Goal: Task Accomplishment & Management: Manage account settings

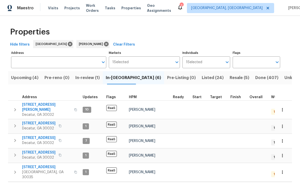
click at [86, 10] on span "Work Orders" at bounding box center [92, 8] width 13 height 10
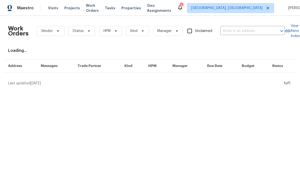
click at [243, 33] on input "text" at bounding box center [246, 31] width 50 height 8
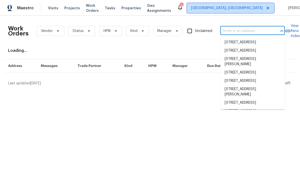
click at [245, 9] on span "[GEOGRAPHIC_DATA], [GEOGRAPHIC_DATA]" at bounding box center [226, 8] width 71 height 5
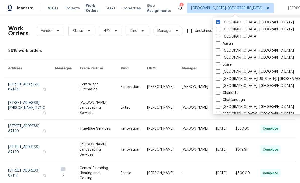
click at [220, 37] on label "[GEOGRAPHIC_DATA]" at bounding box center [236, 36] width 41 height 5
click at [220, 37] on input "[GEOGRAPHIC_DATA]" at bounding box center [217, 35] width 3 height 3
checkbox input "true"
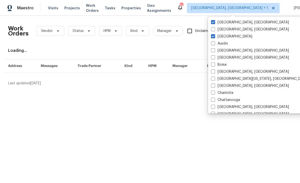
click at [217, 23] on label "[GEOGRAPHIC_DATA], [GEOGRAPHIC_DATA]" at bounding box center [250, 22] width 78 height 5
click at [215, 23] on input "[GEOGRAPHIC_DATA], [GEOGRAPHIC_DATA]" at bounding box center [212, 21] width 3 height 3
checkbox input "false"
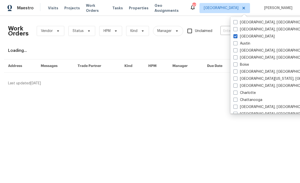
click at [225, 31] on input "text" at bounding box center [246, 31] width 50 height 8
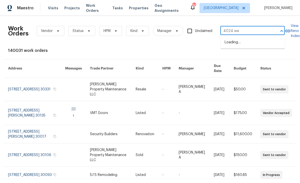
type input "4024 wal"
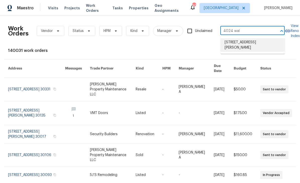
click at [261, 45] on li "4024 Waldrop Hills Dr, Decatur, GA 30034" at bounding box center [253, 45] width 64 height 14
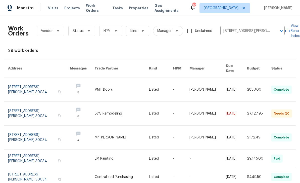
click at [21, 109] on link at bounding box center [39, 114] width 62 height 24
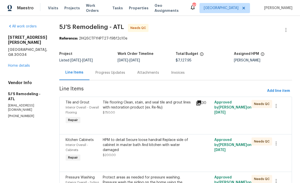
click at [162, 108] on div "Tile flooring Clean, stain, and seal tile and grout lines with restoration prod…" at bounding box center [148, 105] width 90 height 10
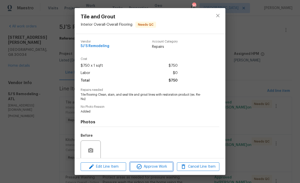
click at [157, 166] on span "Approve Work" at bounding box center [151, 166] width 39 height 6
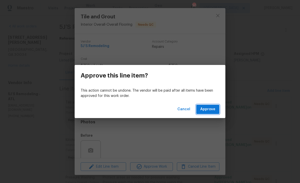
click at [213, 111] on span "Approve" at bounding box center [207, 109] width 15 height 6
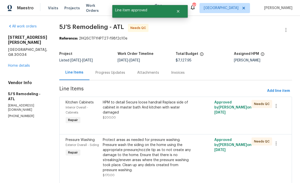
click at [172, 111] on div "HPM to detail Secure loose handrail Replace side of cabinet in master bath And …" at bounding box center [148, 107] width 90 height 15
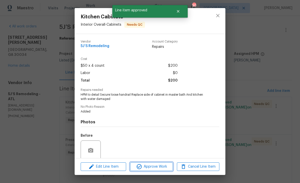
click at [167, 168] on span "Approve Work" at bounding box center [151, 166] width 39 height 6
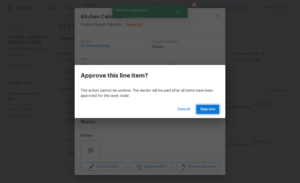
click at [205, 110] on span "Approve" at bounding box center [207, 109] width 15 height 6
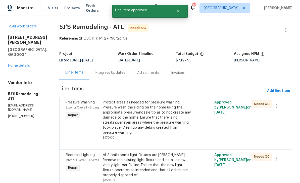
click at [172, 130] on div "Protect areas as needed for pressure washing. Pressure wash the siding on the h…" at bounding box center [148, 117] width 90 height 35
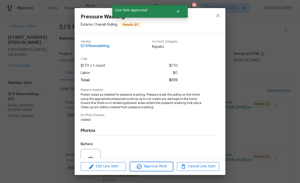
click at [163, 168] on span "Approve Work" at bounding box center [151, 166] width 39 height 6
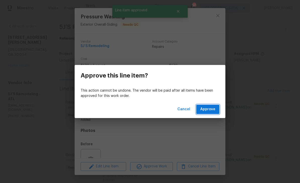
click at [211, 112] on span "Approve" at bounding box center [207, 109] width 15 height 6
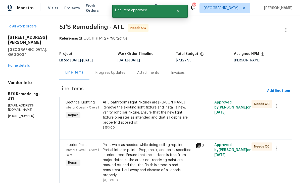
click at [184, 118] on div "All 3 bathrooms light fixtures are rusty Remove the existing light fixture and …" at bounding box center [148, 112] width 90 height 25
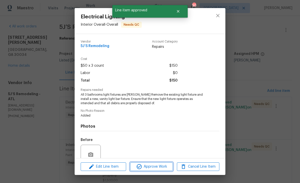
click at [167, 166] on span "Approve Work" at bounding box center [151, 166] width 39 height 6
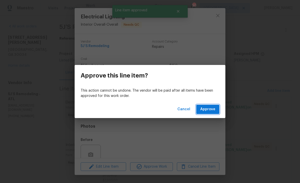
click at [208, 112] on span "Approve" at bounding box center [207, 109] width 15 height 6
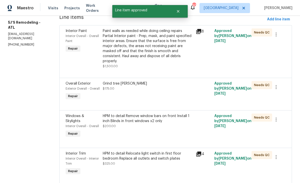
scroll to position [72, 0]
click at [180, 93] on div "Grind tree stump $175.00" at bounding box center [147, 90] width 93 height 23
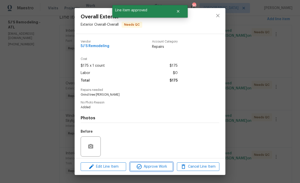
click at [164, 166] on span "Approve Work" at bounding box center [151, 166] width 39 height 6
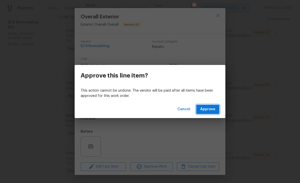
click at [208, 113] on button "Approve" at bounding box center [207, 109] width 23 height 9
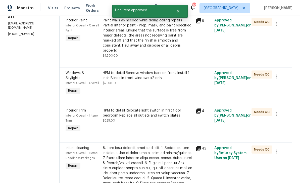
scroll to position [83, 0]
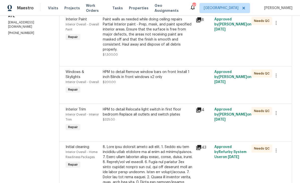
click at [168, 84] on div "HPM to detail Remove window bars on front Install 1 inch Blinds in front window…" at bounding box center [148, 76] width 90 height 15
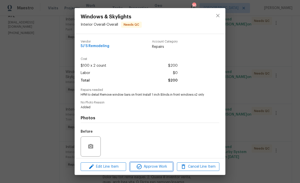
click at [161, 164] on span "Approve Work" at bounding box center [151, 166] width 39 height 6
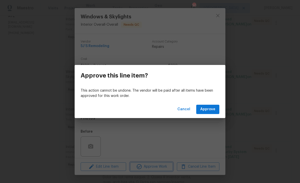
click at [241, 55] on div "Approve this line item? This action cannot be undone. The vendor will be paid a…" at bounding box center [150, 91] width 300 height 183
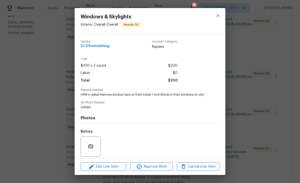
click at [239, 89] on div "Windows & Skylights Interior Overall - Overall Needs QC Vendor 5J’S Remodeling …" at bounding box center [150, 91] width 300 height 183
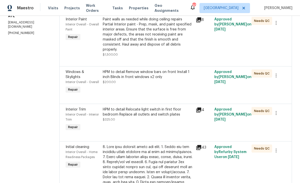
click at [179, 78] on div "HPM to detail Remove window bars on front Install 1 inch Blinds in front window…" at bounding box center [148, 74] width 90 height 10
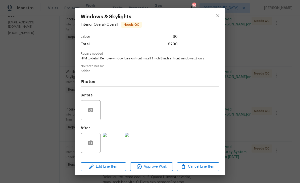
scroll to position [38, 0]
click at [117, 142] on img at bounding box center [113, 143] width 20 height 20
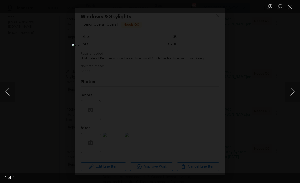
click at [293, 92] on button "Next image" at bounding box center [292, 91] width 15 height 20
click at [290, 6] on button "Close lightbox" at bounding box center [290, 6] width 10 height 9
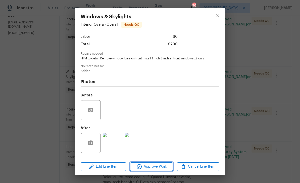
click at [168, 166] on span "Approve Work" at bounding box center [151, 166] width 39 height 6
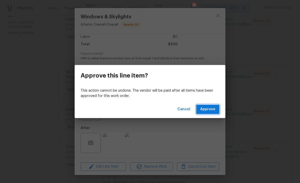
click at [214, 109] on span "Approve" at bounding box center [207, 109] width 15 height 6
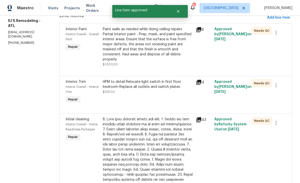
scroll to position [73, 0]
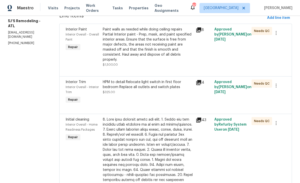
click at [166, 89] on div "HPM to detail Relocate light switch in first floor bedroom Replace all outlets …" at bounding box center [148, 84] width 90 height 10
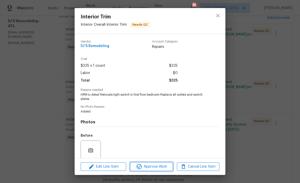
click at [159, 167] on span "Approve Work" at bounding box center [151, 166] width 39 height 6
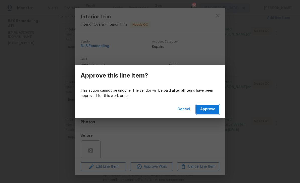
click at [208, 112] on span "Approve" at bounding box center [207, 109] width 15 height 6
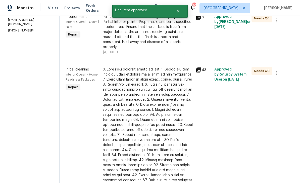
scroll to position [88, 0]
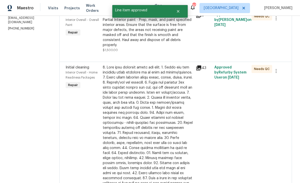
click at [174, 109] on div at bounding box center [148, 133] width 90 height 136
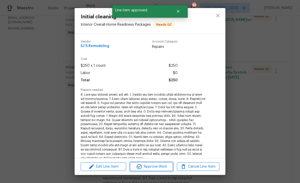
click at [161, 168] on span "Approve Work" at bounding box center [151, 166] width 39 height 6
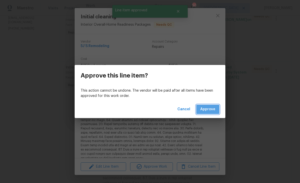
click at [216, 107] on button "Approve" at bounding box center [207, 109] width 23 height 9
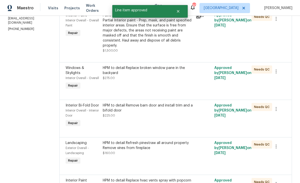
scroll to position [95, 0]
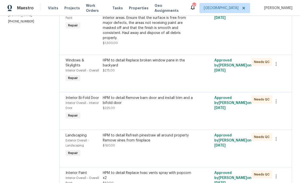
click at [166, 115] on div "HPM to detail Remove barn door and install trim and a bifold door $225.00" at bounding box center [147, 108] width 93 height 28
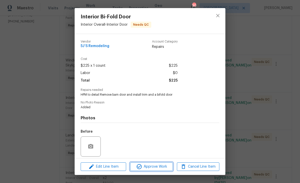
click at [166, 166] on span "Approve Work" at bounding box center [151, 166] width 39 height 6
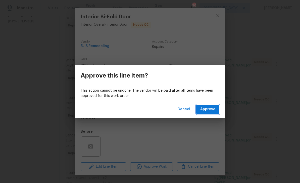
click at [215, 109] on span "Approve" at bounding box center [207, 109] width 15 height 6
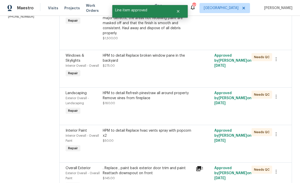
scroll to position [131, 0]
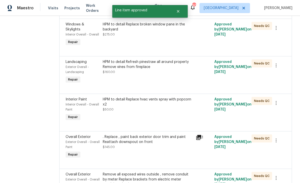
click at [177, 79] on div "HPM to detail Refresh pinestraw all around property Remove vines from fireplace…" at bounding box center [147, 72] width 93 height 28
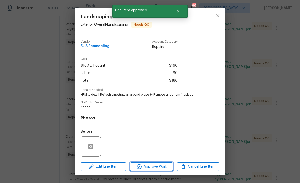
click at [168, 167] on span "Approve Work" at bounding box center [151, 166] width 39 height 6
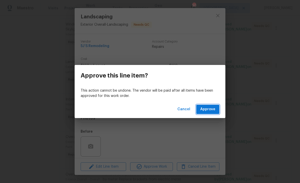
click at [209, 113] on button "Approve" at bounding box center [207, 109] width 23 height 9
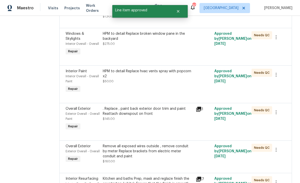
scroll to position [122, 0]
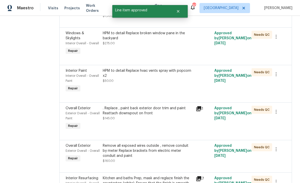
click at [174, 88] on div "HPM to detail Replace hvac vents spray with popcorn x2 $50.00" at bounding box center [147, 81] width 93 height 28
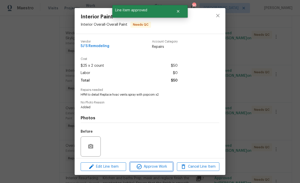
click at [162, 164] on span "Approve Work" at bounding box center [151, 166] width 39 height 6
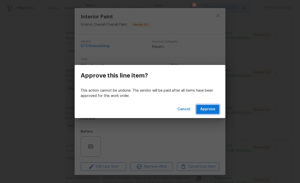
click at [210, 106] on span "Approve" at bounding box center [207, 109] width 15 height 6
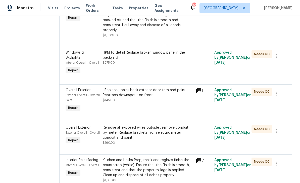
scroll to position [105, 0]
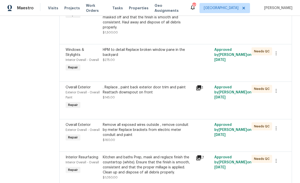
click at [169, 102] on div ". Replace , paint back exterior door trim and paint Reattach downspout on front…" at bounding box center [147, 97] width 93 height 28
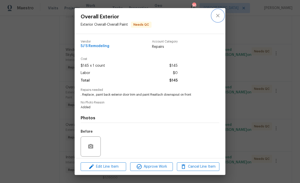
click at [218, 16] on icon "close" at bounding box center [217, 15] width 3 height 3
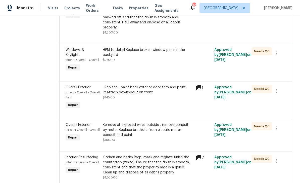
click at [199, 89] on icon at bounding box center [199, 88] width 6 height 6
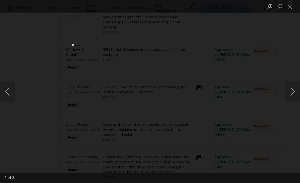
click at [292, 92] on button "Next image" at bounding box center [292, 91] width 15 height 20
click at [291, 6] on button "Close lightbox" at bounding box center [290, 6] width 10 height 9
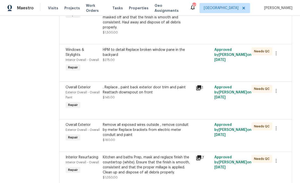
click at [165, 97] on div ". Replace , paint back exterior door trim and paint Reattach downspout on front…" at bounding box center [148, 92] width 90 height 15
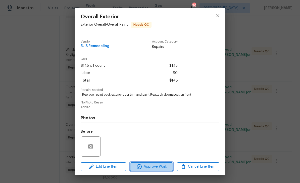
click at [167, 165] on span "Approve Work" at bounding box center [151, 166] width 39 height 6
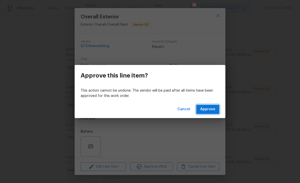
click at [213, 110] on span "Approve" at bounding box center [207, 109] width 15 height 6
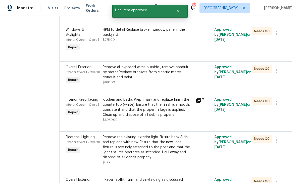
scroll to position [132, 0]
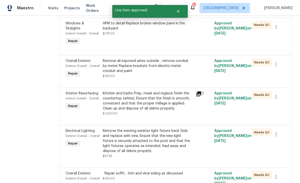
click at [170, 77] on div "Remove all exposed wires outside , remove conduit by meter Replace brackets fro…" at bounding box center [148, 68] width 90 height 20
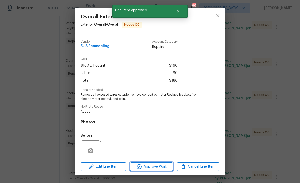
click at [164, 165] on span "Approve Work" at bounding box center [151, 166] width 39 height 6
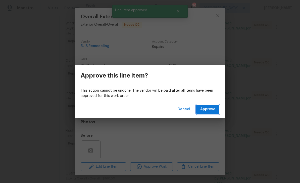
click at [213, 110] on span "Approve" at bounding box center [207, 109] width 15 height 6
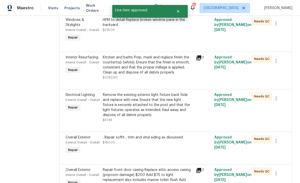
scroll to position [137, 0]
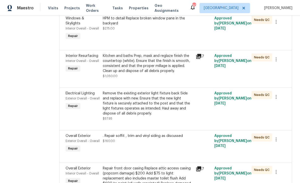
click at [170, 69] on div "Kitchen and baths Prep, mask and reglaze finish the countertop (white). Ensure …" at bounding box center [148, 63] width 90 height 20
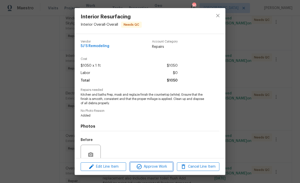
click at [166, 168] on span "Approve Work" at bounding box center [151, 166] width 39 height 6
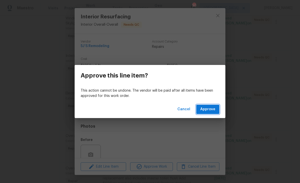
click at [205, 109] on span "Approve" at bounding box center [207, 109] width 15 height 6
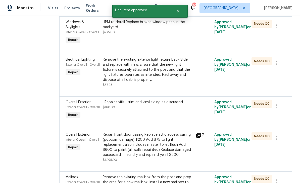
scroll to position [134, 0]
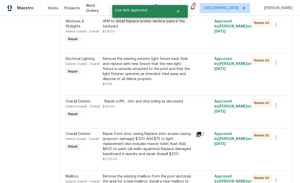
click at [170, 77] on div "Remove the existing exterior light fixture back Side and replace with new. Ensu…" at bounding box center [148, 68] width 90 height 25
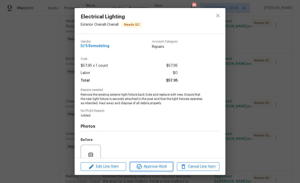
click at [160, 167] on span "Approve Work" at bounding box center [151, 166] width 39 height 6
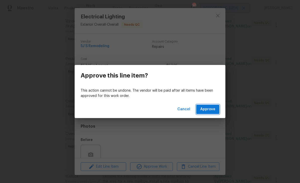
click at [216, 109] on button "Approve" at bounding box center [207, 109] width 23 height 9
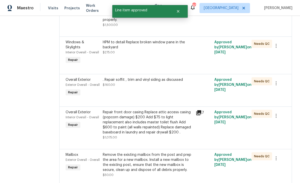
scroll to position [113, 0]
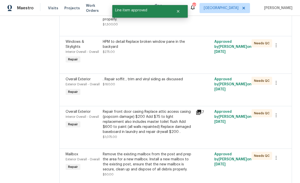
click at [166, 95] on div ". Repair soffit , trim and vinyl siding as discussed $160.00" at bounding box center [147, 86] width 93 height 23
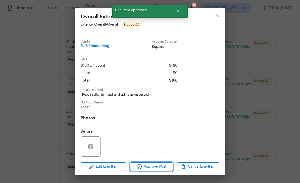
click at [160, 170] on button "Approve Work" at bounding box center [151, 166] width 43 height 9
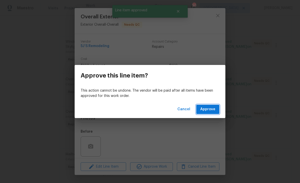
click at [206, 112] on span "Approve" at bounding box center [207, 109] width 15 height 6
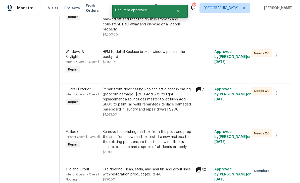
scroll to position [111, 0]
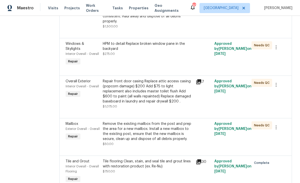
click at [170, 103] on div "Repair front door casing Replace attic access casing (popcorn damage) $200 Add …" at bounding box center [148, 91] width 90 height 25
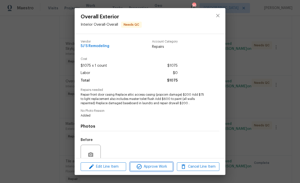
click at [164, 164] on span "Approve Work" at bounding box center [151, 166] width 39 height 6
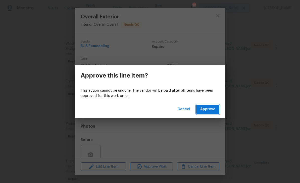
click at [199, 113] on button "Approve" at bounding box center [207, 109] width 23 height 9
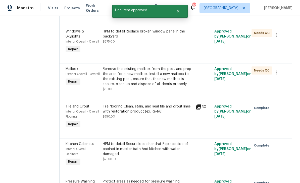
scroll to position [126, 0]
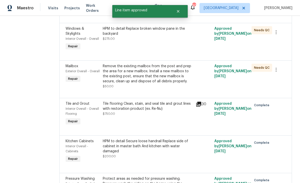
click at [173, 89] on div "Remove the existing mailbox from the post and prep the area for a new mailbox. …" at bounding box center [148, 76] width 90 height 25
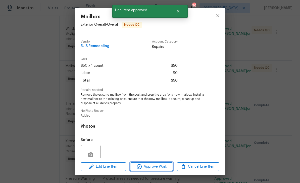
click at [167, 167] on span "Approve Work" at bounding box center [151, 166] width 39 height 6
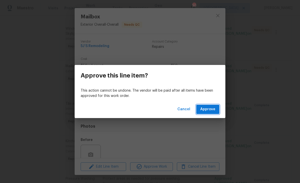
click at [207, 109] on span "Approve" at bounding box center [207, 109] width 15 height 6
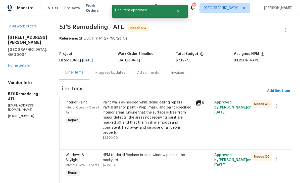
scroll to position [0, 0]
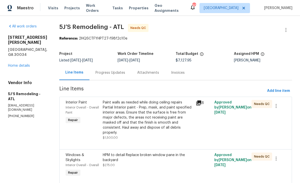
click at [25, 64] on link "Home details" at bounding box center [19, 66] width 22 height 4
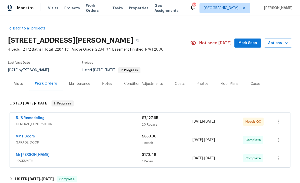
click at [133, 41] on h2 "4024 Waldrop Hills Dr, Decatur, GA 30034" at bounding box center [70, 40] width 125 height 5
click at [201, 83] on div "Photos" at bounding box center [203, 83] width 12 height 5
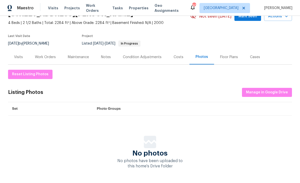
scroll to position [26, 0]
click at [273, 94] on span "Manage in Google Drive" at bounding box center [267, 93] width 42 height 6
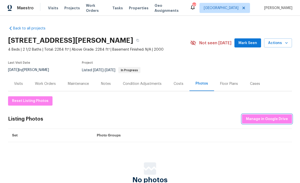
scroll to position [16, 0]
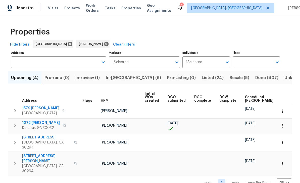
click at [94, 79] on span "In-review (1)" at bounding box center [87, 77] width 24 height 7
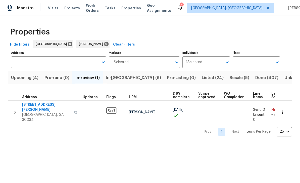
click at [34, 77] on span "Upcoming (4)" at bounding box center [24, 77] width 27 height 7
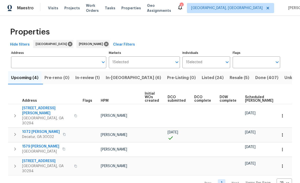
click at [127, 80] on span "In-[GEOGRAPHIC_DATA] (6)" at bounding box center [133, 77] width 55 height 7
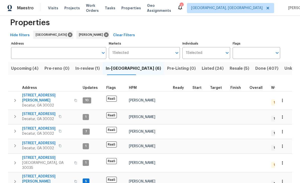
scroll to position [9, 0]
click at [96, 70] on span "In-review (1)" at bounding box center [87, 68] width 24 height 7
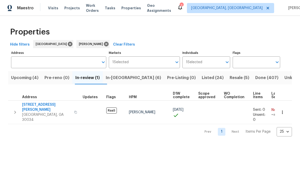
click at [127, 81] on button "In-[GEOGRAPHIC_DATA] (6)" at bounding box center [133, 77] width 61 height 13
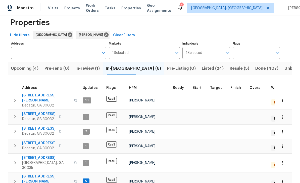
scroll to position [9, 0]
click at [100, 71] on span "In-review (1)" at bounding box center [87, 68] width 24 height 7
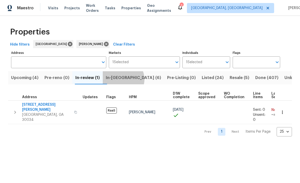
click at [127, 79] on span "In-[GEOGRAPHIC_DATA] (6)" at bounding box center [133, 77] width 55 height 7
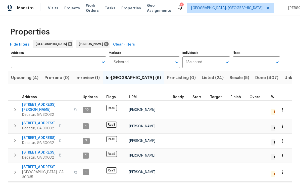
click at [56, 8] on span "Visits" at bounding box center [53, 8] width 10 height 5
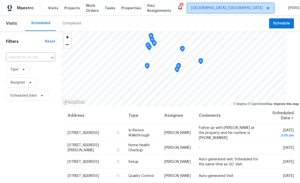
click at [237, 9] on span "[GEOGRAPHIC_DATA], [GEOGRAPHIC_DATA]" at bounding box center [226, 8] width 71 height 5
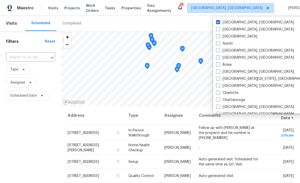
click at [219, 36] on span at bounding box center [218, 36] width 4 height 4
click at [219, 36] on input "[GEOGRAPHIC_DATA]" at bounding box center [217, 35] width 3 height 3
checkbox input "true"
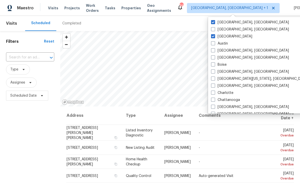
click at [236, 22] on label "[GEOGRAPHIC_DATA], [GEOGRAPHIC_DATA]" at bounding box center [250, 22] width 78 height 5
click at [215, 22] on input "[GEOGRAPHIC_DATA], [GEOGRAPHIC_DATA]" at bounding box center [212, 21] width 3 height 3
checkbox input "false"
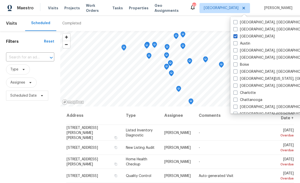
click at [49, 59] on icon "Open" at bounding box center [51, 58] width 6 height 6
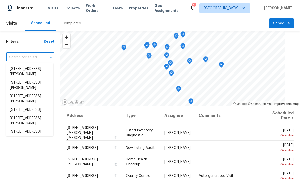
click at [31, 60] on input "text" at bounding box center [23, 58] width 34 height 8
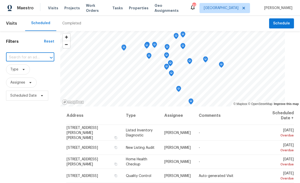
paste input "2685 Rainbow Ridge Rd, Decatur, GA 30034"
type input "2685 Rainbow Ridge Rd, Decatur, GA 30034"
click at [43, 72] on li "2685 Rainbow Ridge Rd, Decatur, GA 30034" at bounding box center [30, 69] width 48 height 8
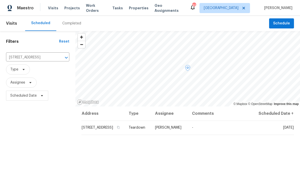
click at [0, 0] on icon at bounding box center [0, 0] width 0 height 0
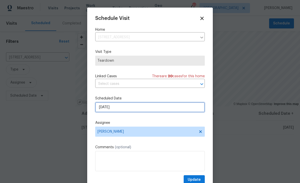
click at [170, 108] on input "9/21/2025" at bounding box center [150, 107] width 110 height 10
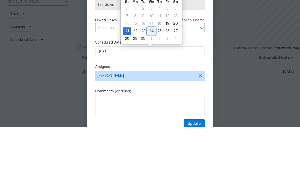
click at [149, 84] on div "24" at bounding box center [151, 87] width 8 height 7
type input "[DATE]"
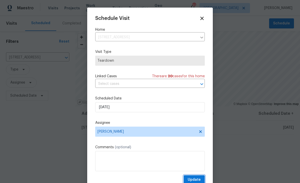
click at [198, 179] on span "Update" at bounding box center [194, 180] width 13 height 6
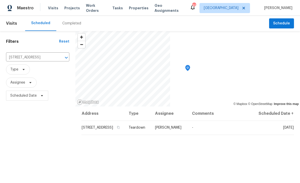
scroll to position [0, 0]
click at [59, 57] on icon "Clear" at bounding box center [59, 57] width 5 height 5
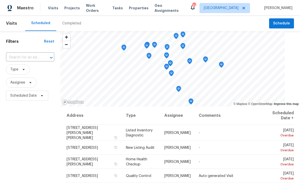
click at [24, 56] on input "text" at bounding box center [23, 58] width 34 height 8
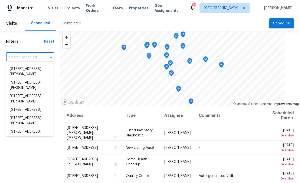
click at [17, 56] on input "text" at bounding box center [23, 58] width 34 height 8
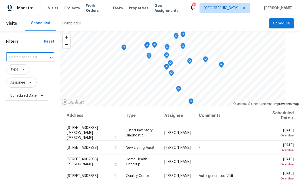
paste input "4934 Brookstone Pkwy, Ellenwood, GA 30294"
type input "4934 Brookstone Pkwy, Ellenwood, GA 30294"
click at [19, 68] on li "4934 Brookstone Pkwy, Ellenwood, GA 30294" at bounding box center [30, 69] width 48 height 8
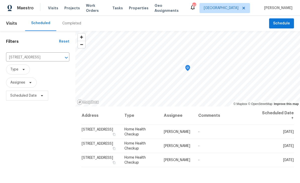
click at [0, 0] on icon at bounding box center [0, 0] width 0 height 0
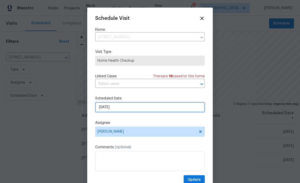
click at [164, 109] on input "9/21/2025" at bounding box center [150, 107] width 110 height 10
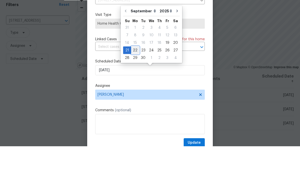
click at [135, 84] on div "22" at bounding box center [135, 87] width 8 height 7
type input "[DATE]"
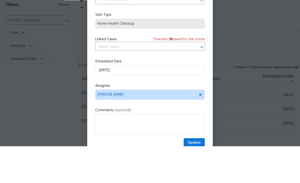
scroll to position [16, 0]
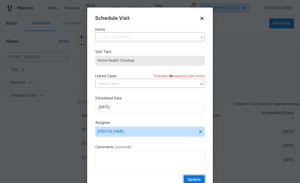
click at [200, 180] on span "Update" at bounding box center [194, 180] width 13 height 6
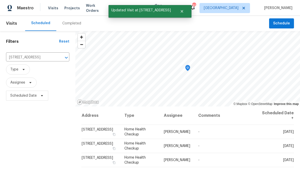
click at [59, 55] on icon "Clear" at bounding box center [59, 57] width 5 height 5
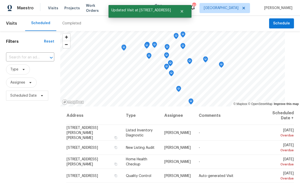
click at [39, 57] on input "text" at bounding box center [23, 58] width 34 height 8
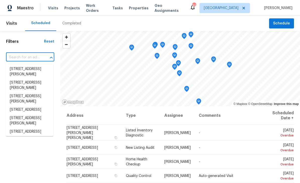
click at [38, 56] on input "text" at bounding box center [23, 58] width 34 height 8
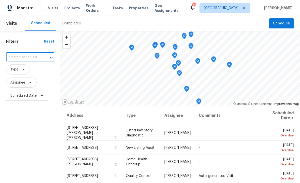
paste input "5216 Sweet Air Ln, Stone Mountain, GA 30088"
type input "5216 Sweet Air Ln, Stone Mountain, GA 30088"
click at [44, 70] on li "5216 Sweet Air Ln, Stone Mountain, GA 30088" at bounding box center [30, 69] width 48 height 8
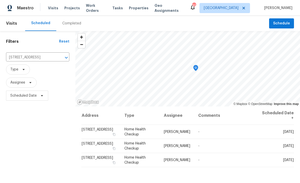
click at [0, 0] on icon at bounding box center [0, 0] width 0 height 0
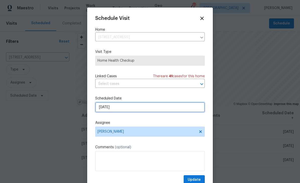
click at [182, 109] on input "9/21/2025" at bounding box center [150, 107] width 110 height 10
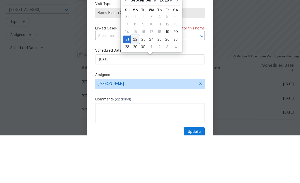
click at [135, 84] on div "22" at bounding box center [135, 87] width 8 height 7
type input "[DATE]"
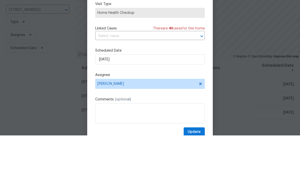
scroll to position [16, 0]
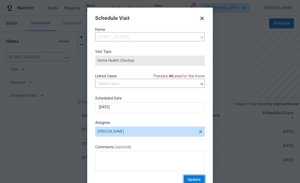
click at [200, 179] on span "Update" at bounding box center [194, 180] width 13 height 6
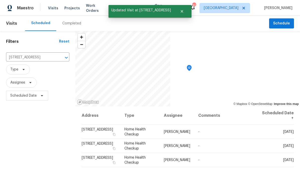
scroll to position [0, 0]
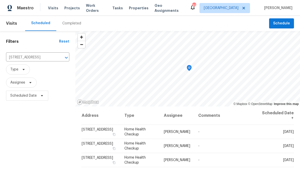
click at [58, 58] on icon "Clear" at bounding box center [59, 57] width 5 height 5
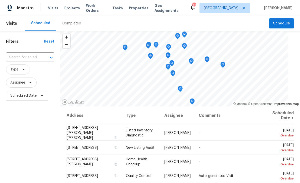
click at [43, 59] on div at bounding box center [47, 57] width 13 height 7
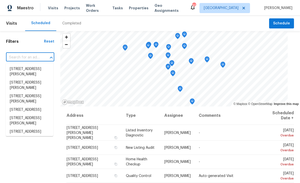
click at [30, 57] on input "text" at bounding box center [23, 58] width 34 height 8
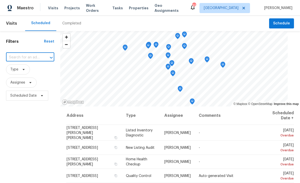
paste input "2031 Austin Park Cir, Decatur, GA 30032"
type input "2031 Austin Park Cir, Decatur, GA 30032"
click at [43, 70] on li "2031 Austin Park Cir, Decatur, GA 30032" at bounding box center [30, 69] width 48 height 8
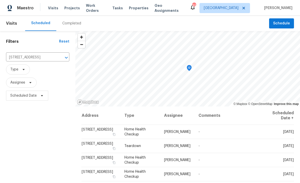
click at [0, 0] on icon at bounding box center [0, 0] width 0 height 0
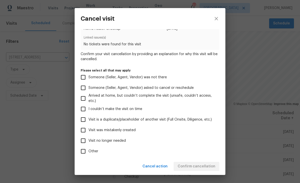
scroll to position [16, 0]
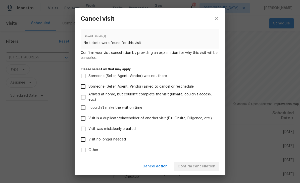
click at [117, 142] on span "Visit no longer needed" at bounding box center [107, 139] width 37 height 5
click at [89, 142] on input "Visit no longer needed" at bounding box center [83, 139] width 11 height 11
checkbox input "true"
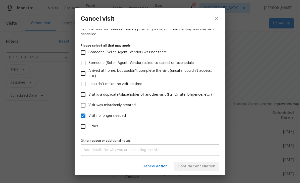
scroll to position [42, 0]
click at [170, 151] on textarea at bounding box center [150, 150] width 133 height 4
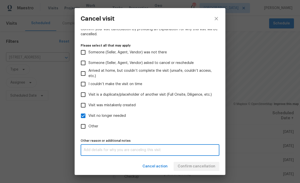
scroll to position [5, 0]
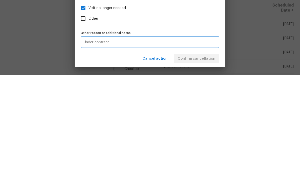
type textarea "Under contract"
click at [205, 158] on div "Cancel action Confirm cancellation" at bounding box center [150, 166] width 151 height 17
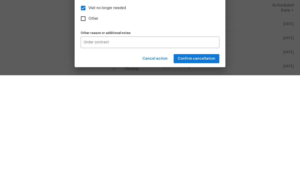
scroll to position [16, 0]
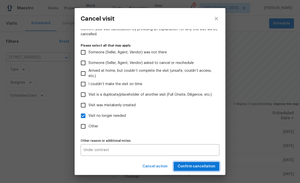
click at [211, 166] on span "Confirm cancellation" at bounding box center [197, 166] width 38 height 6
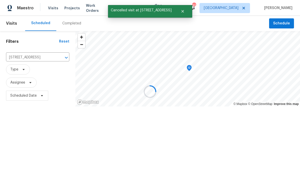
scroll to position [0, 0]
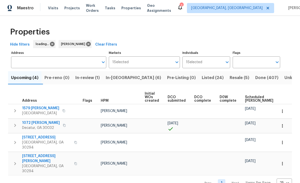
click at [230, 78] on span "Resale (5)" at bounding box center [240, 77] width 20 height 7
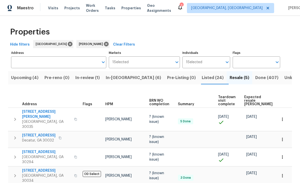
click at [52, 9] on span "Visits" at bounding box center [53, 8] width 10 height 5
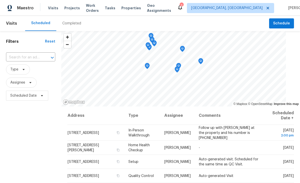
click at [41, 55] on input "text" at bounding box center [23, 58] width 35 height 8
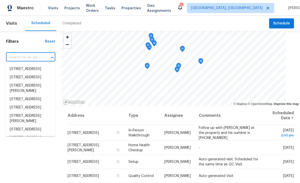
click at [37, 57] on input "text" at bounding box center [23, 58] width 35 height 8
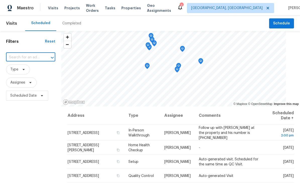
paste input "[STREET_ADDRESS]"
type input "[STREET_ADDRESS]"
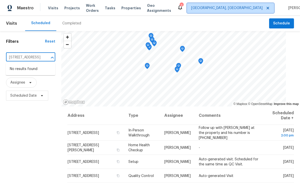
click at [231, 12] on span "[GEOGRAPHIC_DATA], [GEOGRAPHIC_DATA]" at bounding box center [230, 8] width 87 height 10
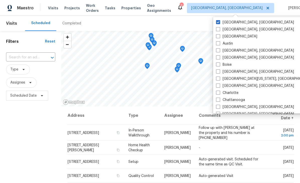
click at [223, 36] on label "[GEOGRAPHIC_DATA]" at bounding box center [236, 36] width 41 height 5
click at [220, 36] on input "[GEOGRAPHIC_DATA]" at bounding box center [217, 35] width 3 height 3
checkbox input "true"
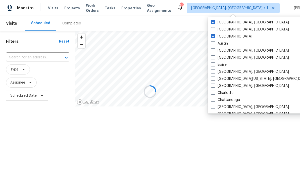
click at [235, 24] on label "[GEOGRAPHIC_DATA], [GEOGRAPHIC_DATA]" at bounding box center [250, 22] width 78 height 5
click at [215, 23] on input "[GEOGRAPHIC_DATA], [GEOGRAPHIC_DATA]" at bounding box center [212, 21] width 3 height 3
checkbox input "false"
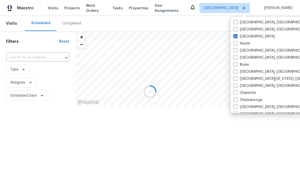
click at [42, 58] on div at bounding box center [150, 91] width 300 height 183
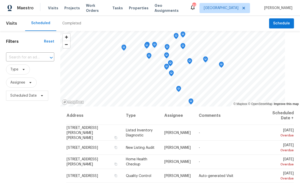
click at [37, 58] on input "text" at bounding box center [23, 58] width 34 height 8
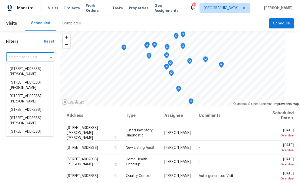
click at [35, 57] on input "text" at bounding box center [23, 58] width 34 height 8
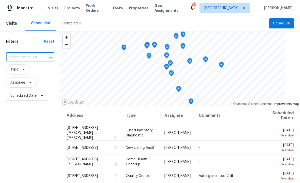
paste input "[STREET_ADDRESS]"
type input "[STREET_ADDRESS]"
click at [41, 70] on li "[STREET_ADDRESS]" at bounding box center [30, 69] width 48 height 8
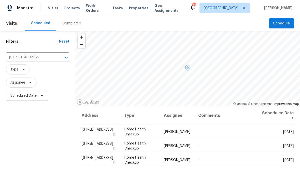
click at [0, 0] on icon at bounding box center [0, 0] width 0 height 0
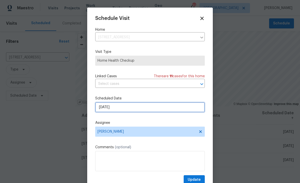
click at [180, 110] on input "[DATE]" at bounding box center [150, 107] width 110 height 10
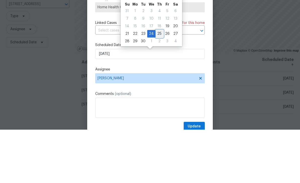
click at [158, 84] on div "25" at bounding box center [160, 87] width 8 height 7
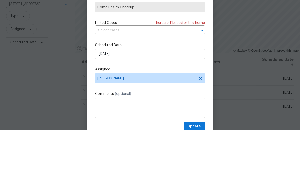
scroll to position [16, 0]
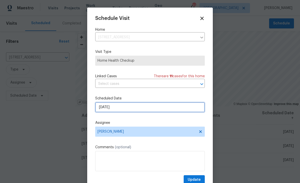
click at [175, 108] on input "[DATE]" at bounding box center [150, 107] width 110 height 10
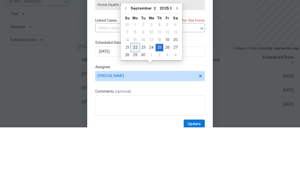
click at [135, 100] on div "22" at bounding box center [135, 103] width 8 height 7
type input "[DATE]"
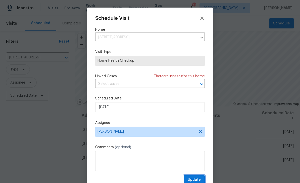
click at [201, 177] on button "Update" at bounding box center [194, 179] width 21 height 9
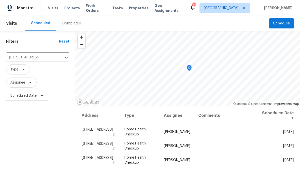
scroll to position [0, 0]
click at [58, 58] on icon "Clear" at bounding box center [59, 57] width 5 height 5
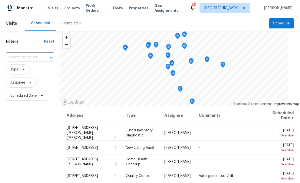
click at [29, 57] on input "text" at bounding box center [23, 58] width 34 height 8
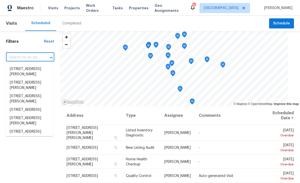
click at [30, 57] on input "text" at bounding box center [23, 58] width 34 height 8
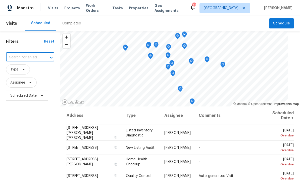
paste input "[STREET_ADDRESS][PERSON_NAME]"
type input "[STREET_ADDRESS][PERSON_NAME]"
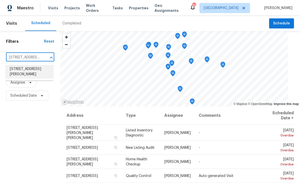
click at [43, 71] on li "[STREET_ADDRESS][PERSON_NAME]" at bounding box center [30, 72] width 48 height 14
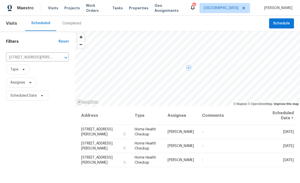
click at [0, 0] on icon at bounding box center [0, 0] width 0 height 0
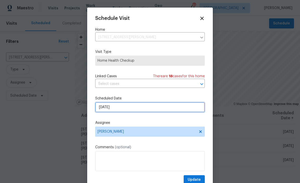
click at [176, 110] on input "[DATE]" at bounding box center [150, 107] width 110 height 10
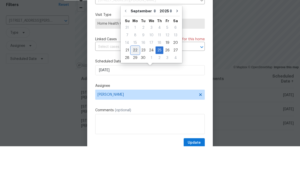
click at [135, 84] on div "22" at bounding box center [135, 87] width 8 height 7
type input "[DATE]"
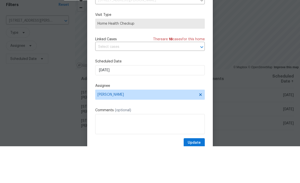
scroll to position [16, 0]
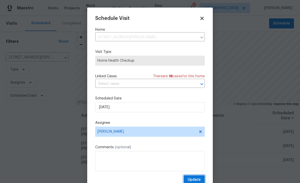
click at [204, 179] on button "Update" at bounding box center [194, 179] width 21 height 9
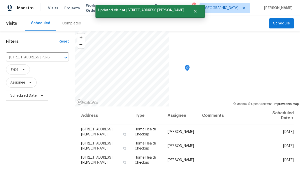
scroll to position [0, 0]
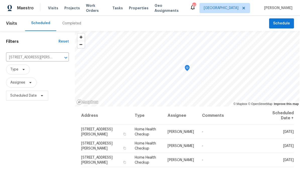
click at [61, 58] on icon "Clear" at bounding box center [59, 57] width 5 height 5
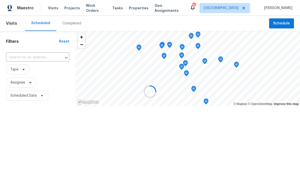
click at [63, 57] on icon "Open" at bounding box center [66, 58] width 6 height 6
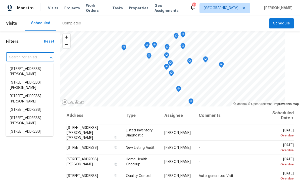
click at [34, 58] on input "text" at bounding box center [23, 58] width 34 height 8
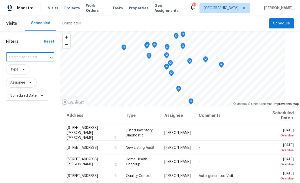
paste input "[STREET_ADDRESS]"
type input "[STREET_ADDRESS]"
click at [42, 71] on li "[STREET_ADDRESS]" at bounding box center [30, 69] width 48 height 8
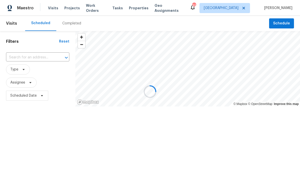
type input "[STREET_ADDRESS]"
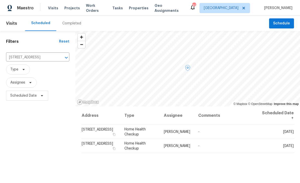
click at [0, 0] on icon at bounding box center [0, 0] width 0 height 0
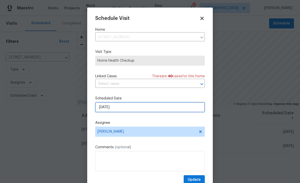
click at [169, 110] on input "[DATE]" at bounding box center [150, 107] width 110 height 10
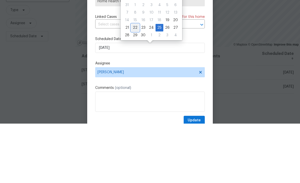
click at [135, 84] on div "22" at bounding box center [135, 87] width 8 height 7
type input "[DATE]"
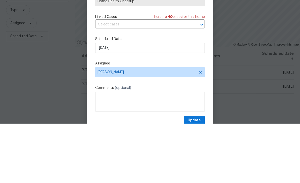
scroll to position [16, 0]
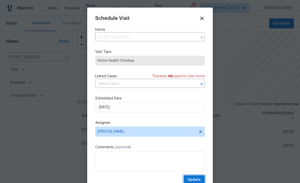
click at [200, 177] on button "Update" at bounding box center [194, 179] width 21 height 9
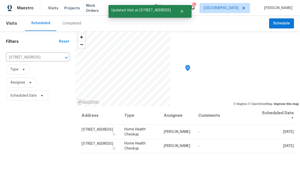
scroll to position [0, 0]
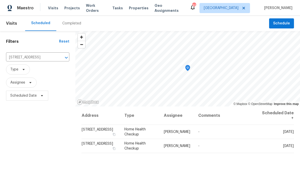
click at [61, 58] on icon "Clear" at bounding box center [59, 57] width 5 height 5
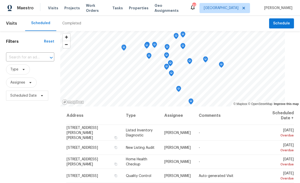
click at [48, 57] on icon "Open" at bounding box center [51, 58] width 6 height 6
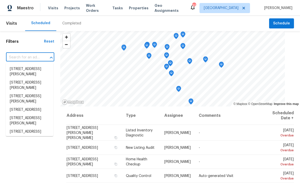
click at [32, 58] on input "text" at bounding box center [23, 58] width 34 height 8
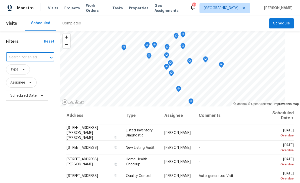
paste input "[STREET_ADDRESS]"
type input "[STREET_ADDRESS]"
click at [45, 71] on li "[STREET_ADDRESS]" at bounding box center [30, 69] width 48 height 8
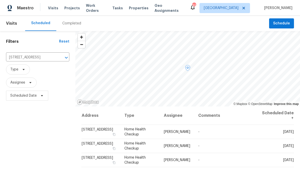
click at [0, 0] on icon at bounding box center [0, 0] width 0 height 0
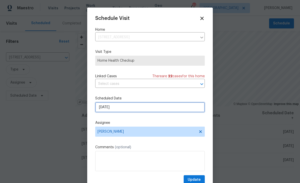
click at [177, 112] on input "[DATE]" at bounding box center [150, 107] width 110 height 10
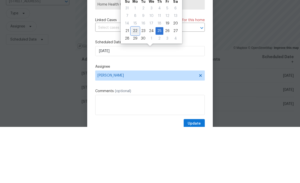
click at [135, 84] on div "22" at bounding box center [135, 87] width 8 height 7
type input "[DATE]"
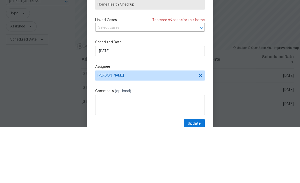
scroll to position [16, 0]
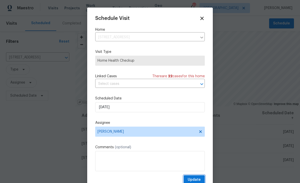
click at [200, 179] on span "Update" at bounding box center [194, 180] width 13 height 6
